Goal: Find specific page/section: Find specific page/section

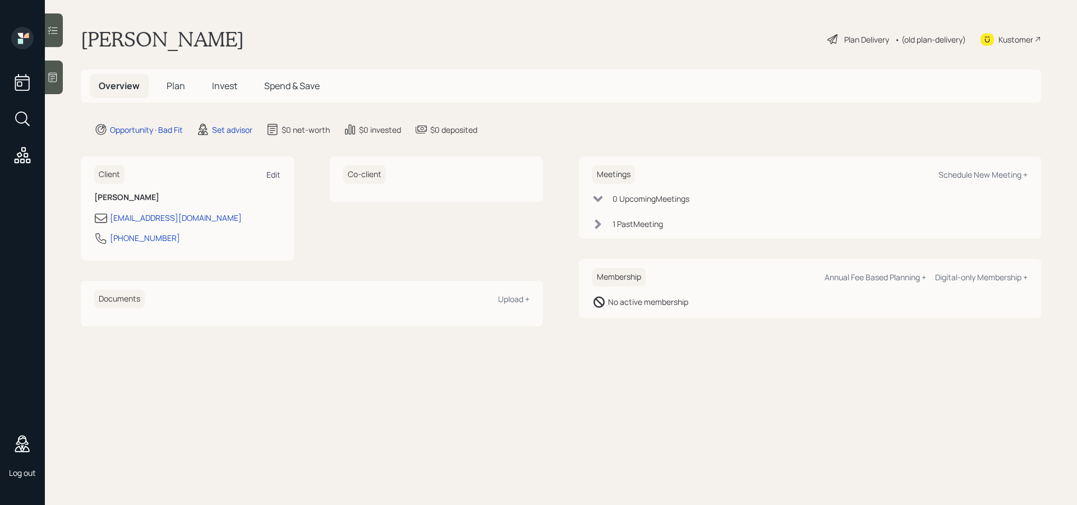
click at [273, 174] on div "Edit" at bounding box center [273, 174] width 14 height 11
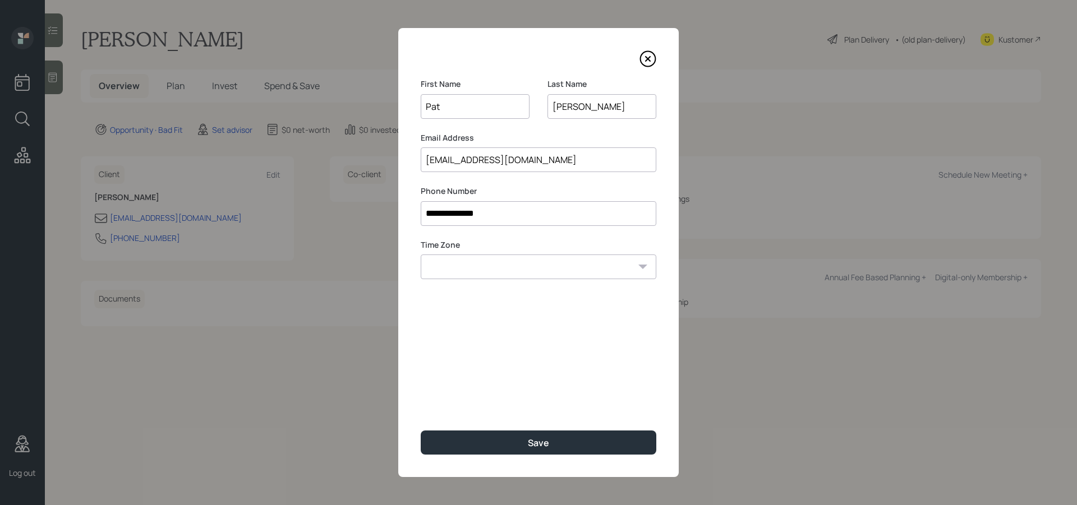
click at [648, 54] on icon at bounding box center [647, 58] width 17 height 17
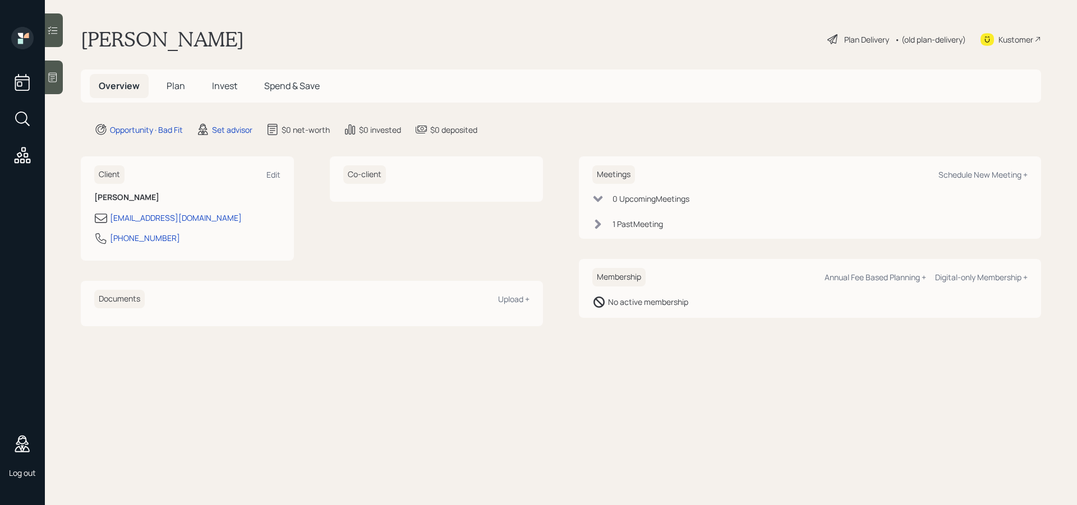
click at [1020, 39] on div "Kustomer" at bounding box center [1015, 40] width 35 height 12
